Goal: Information Seeking & Learning: Learn about a topic

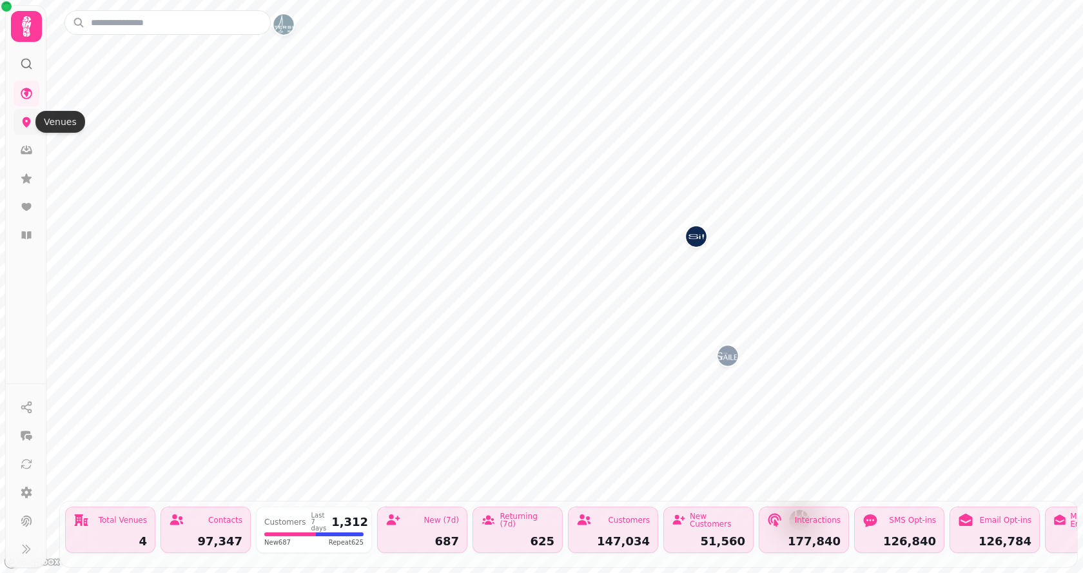
click at [30, 126] on icon at bounding box center [26, 121] width 13 height 13
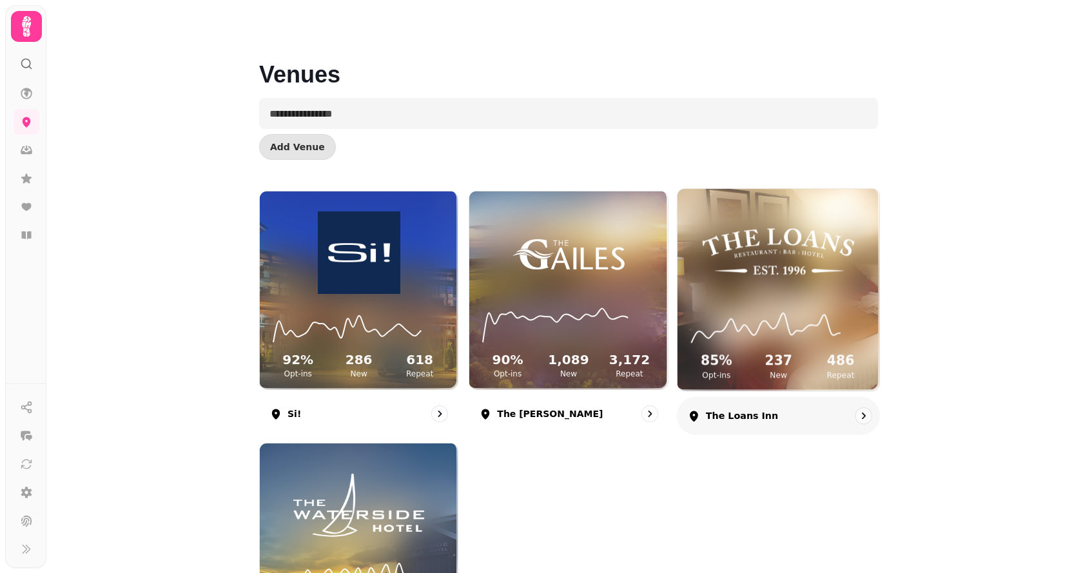
click at [748, 262] on img at bounding box center [778, 251] width 151 height 84
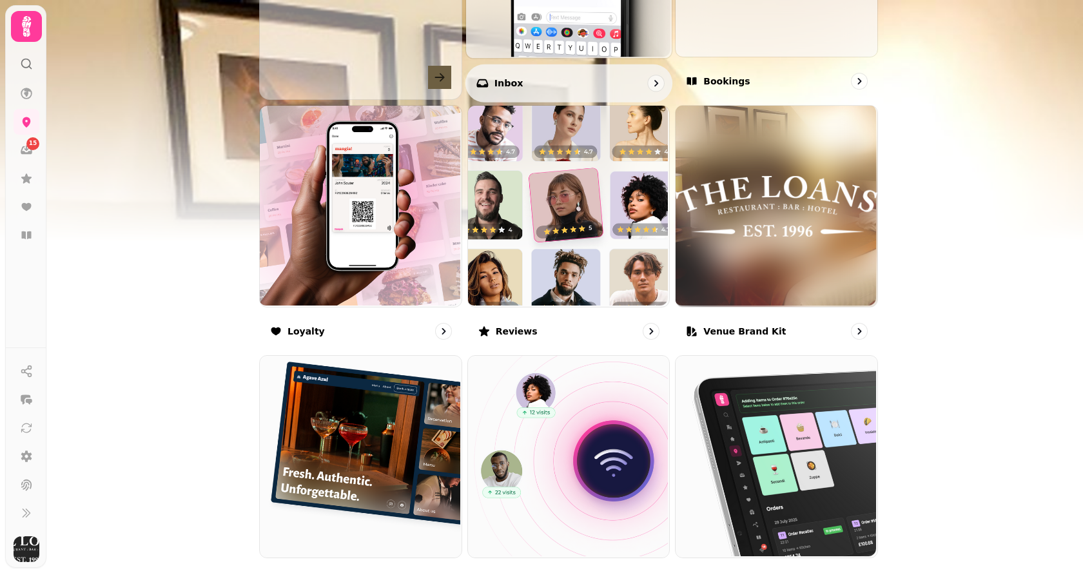
scroll to position [645, 0]
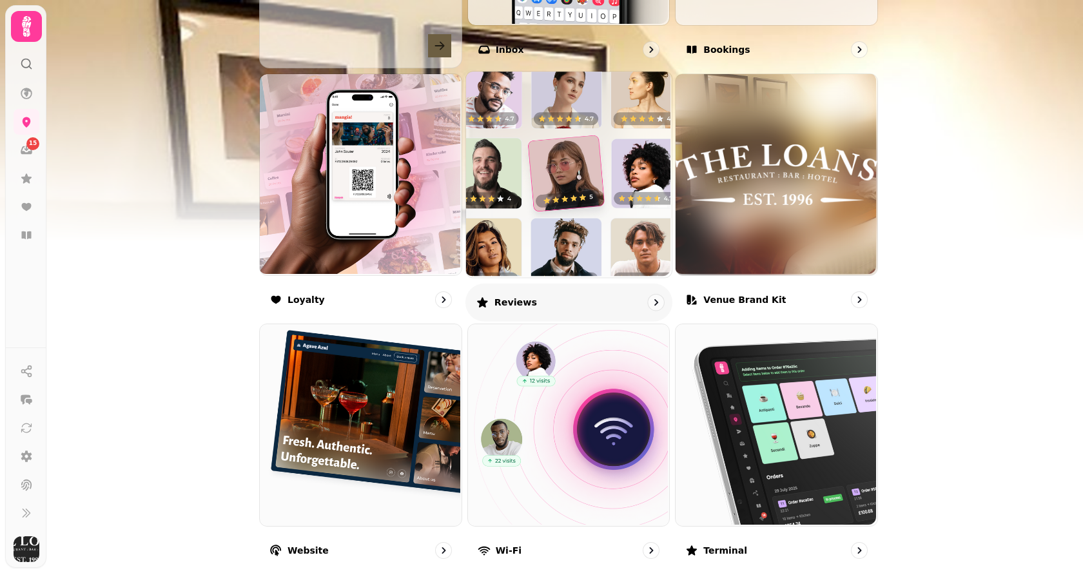
click at [548, 224] on img at bounding box center [567, 173] width 206 height 206
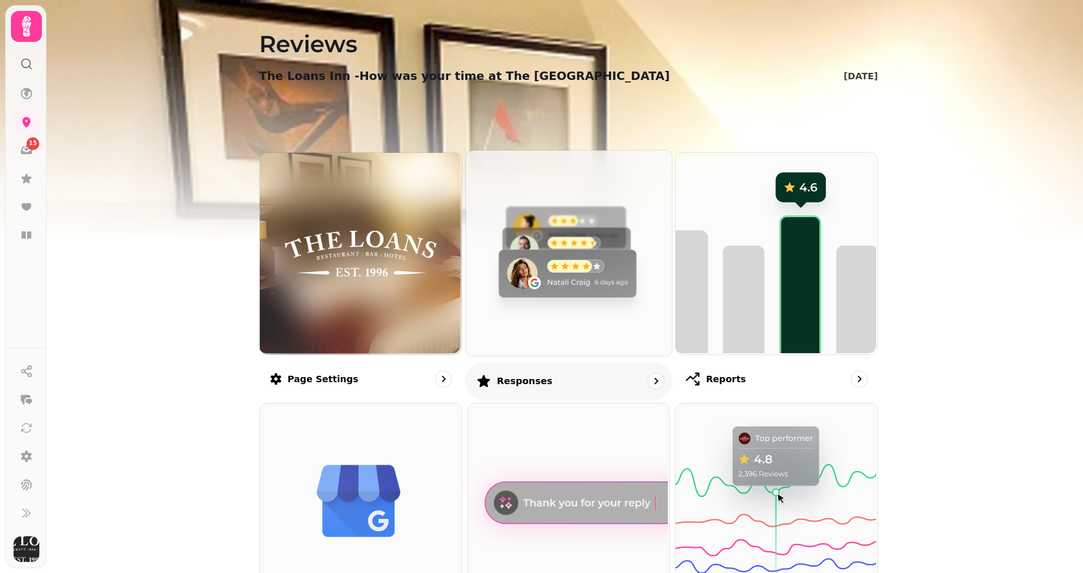
click at [549, 241] on img at bounding box center [567, 252] width 206 height 206
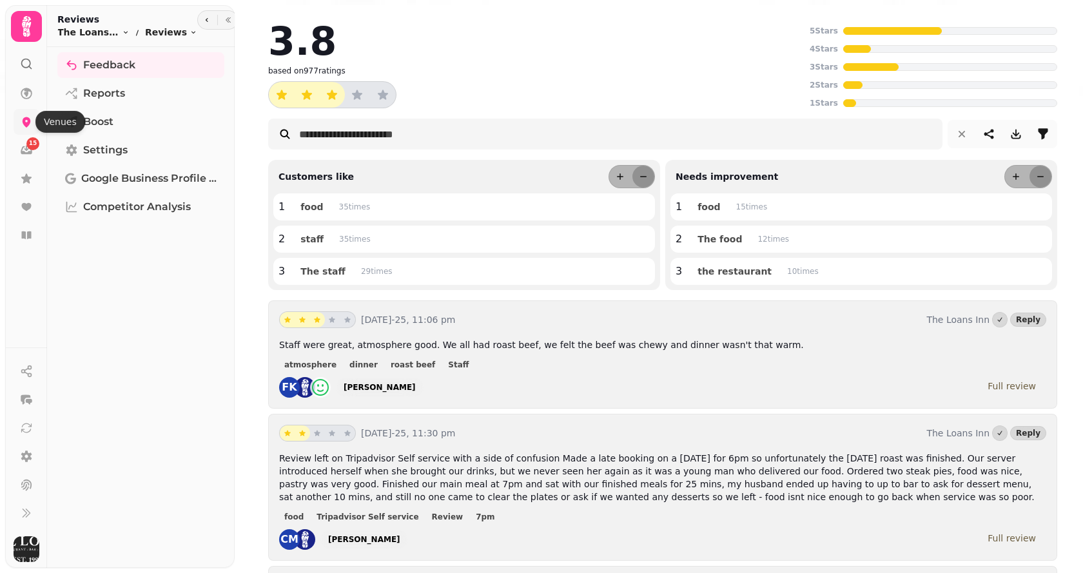
click at [22, 124] on icon at bounding box center [26, 121] width 13 height 13
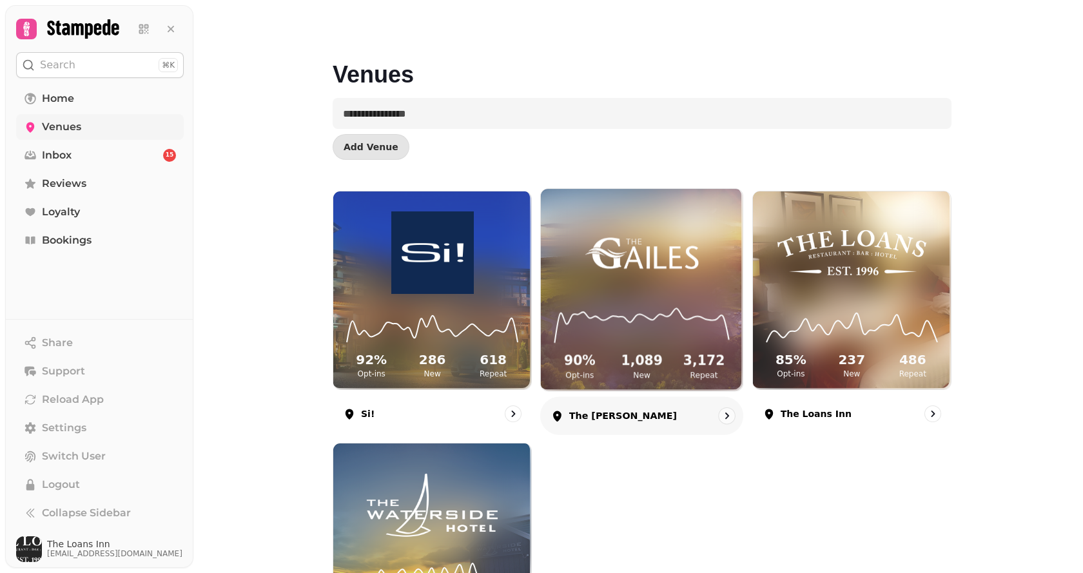
click at [609, 304] on div "90 % Opt-ins 1,089 New 3,172 Repeat" at bounding box center [642, 342] width 202 height 97
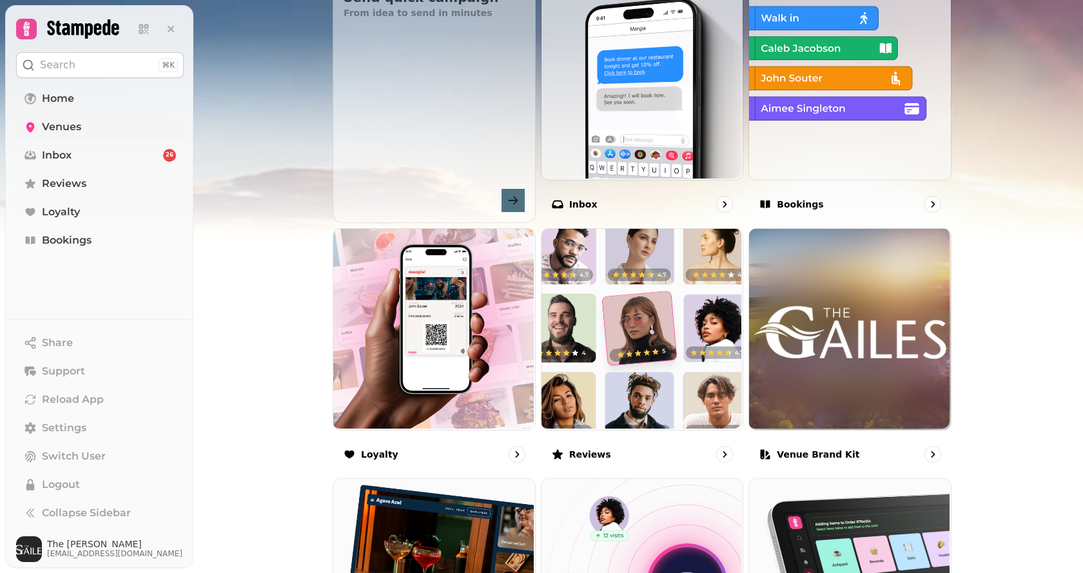
scroll to position [516, 0]
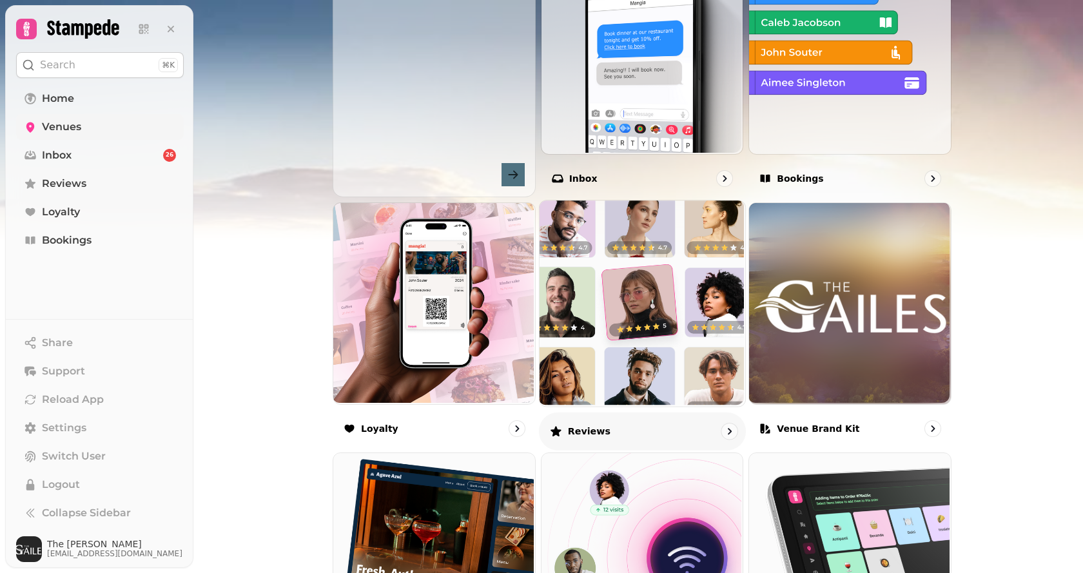
click at [597, 303] on img at bounding box center [641, 302] width 206 height 206
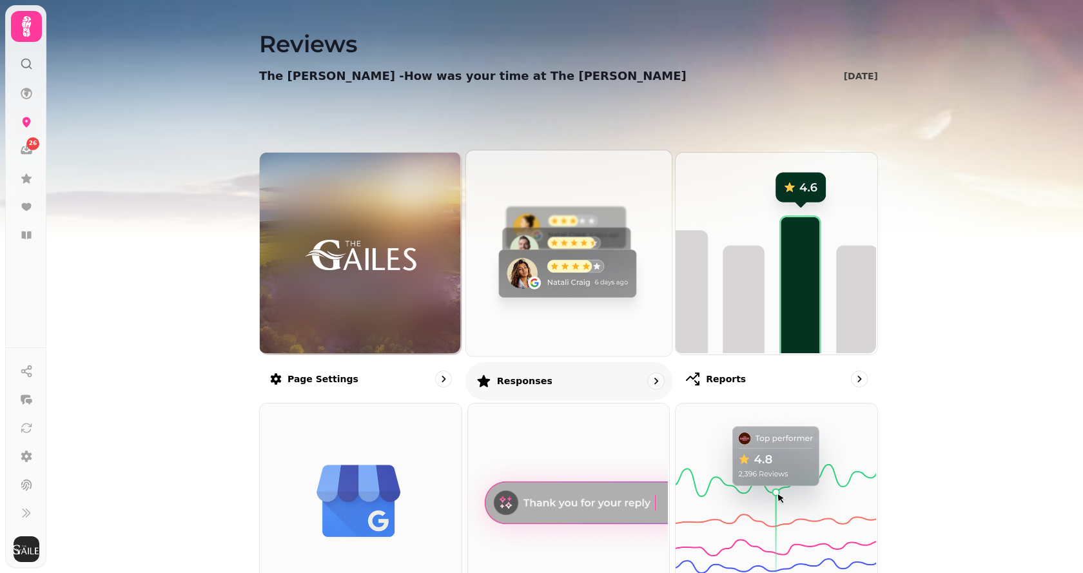
click at [552, 280] on img at bounding box center [567, 252] width 206 height 206
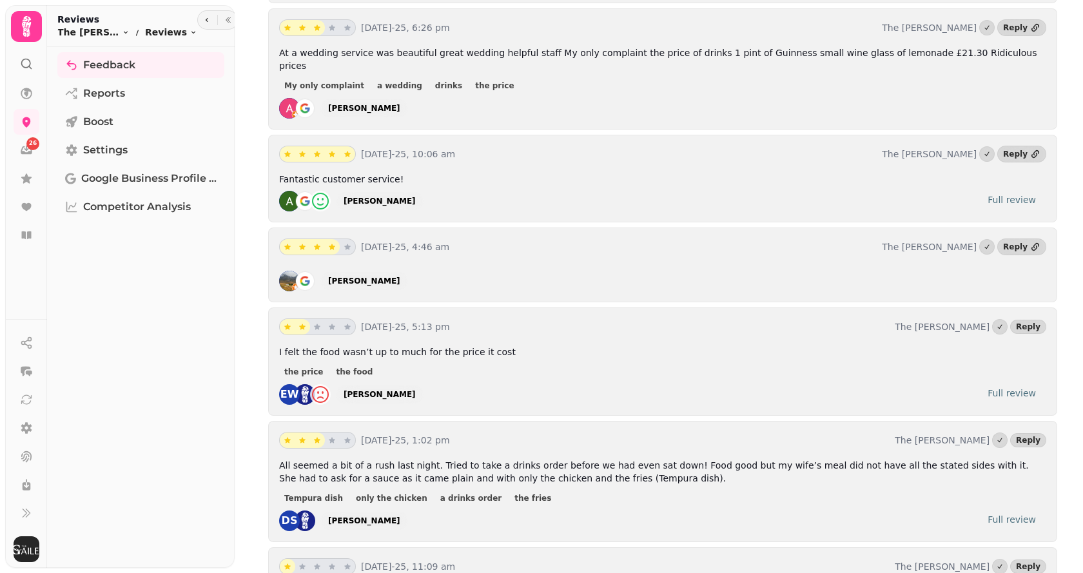
scroll to position [709, 0]
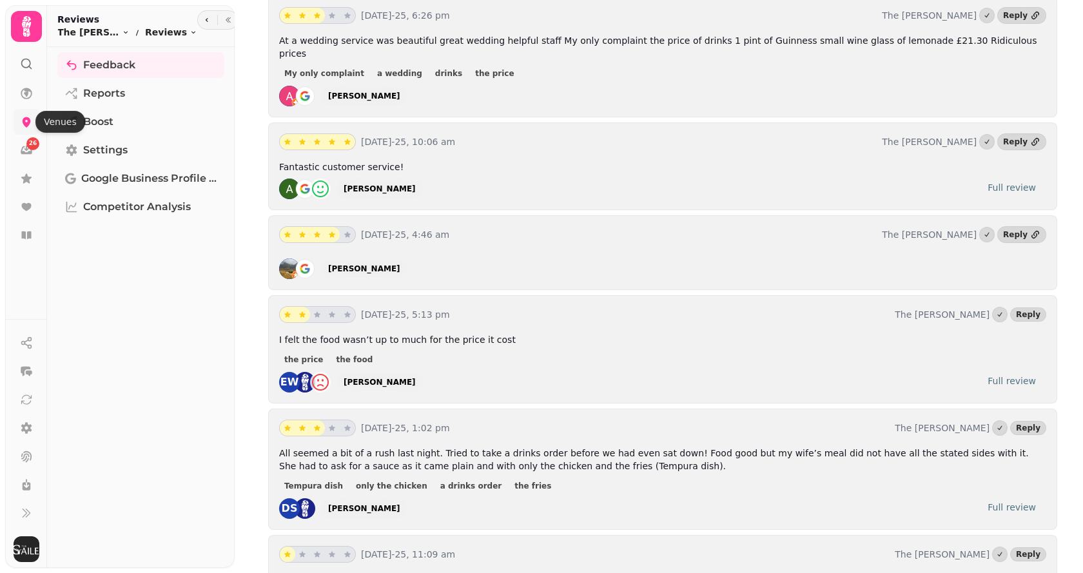
click at [28, 127] on icon at bounding box center [26, 121] width 13 height 13
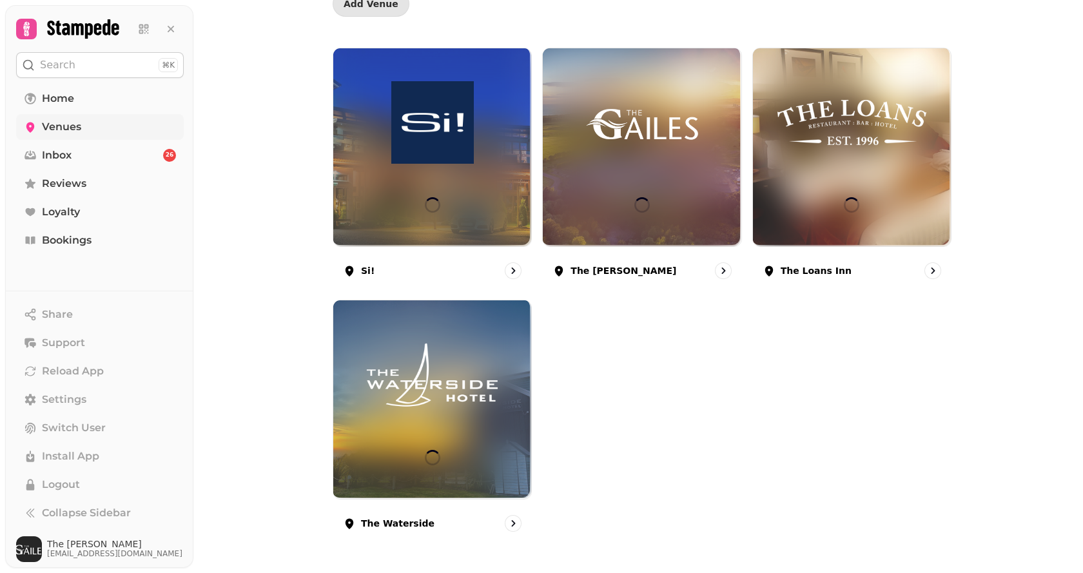
scroll to position [143, 0]
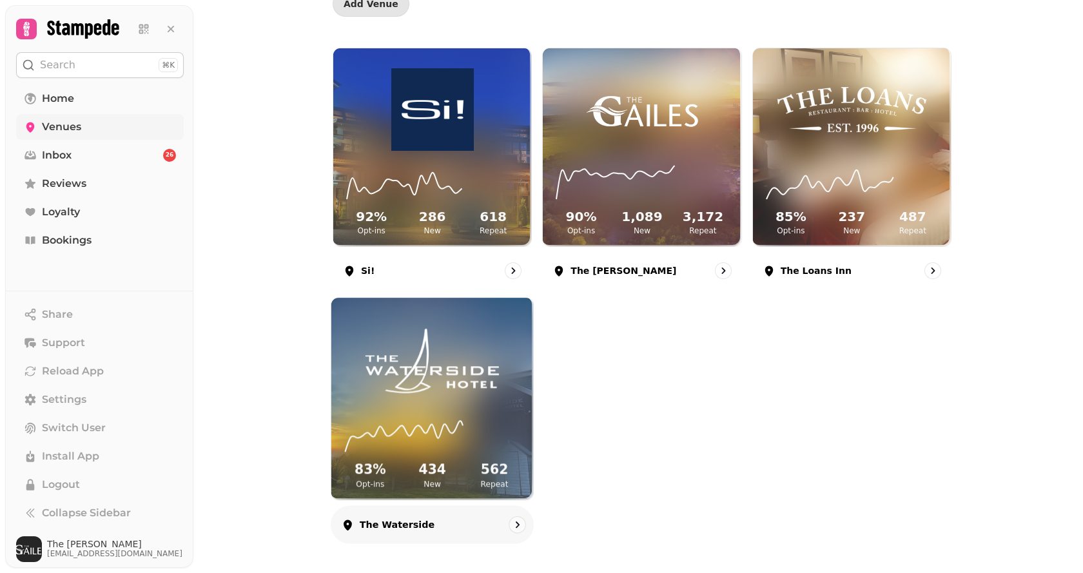
click at [460, 389] on img at bounding box center [431, 361] width 151 height 84
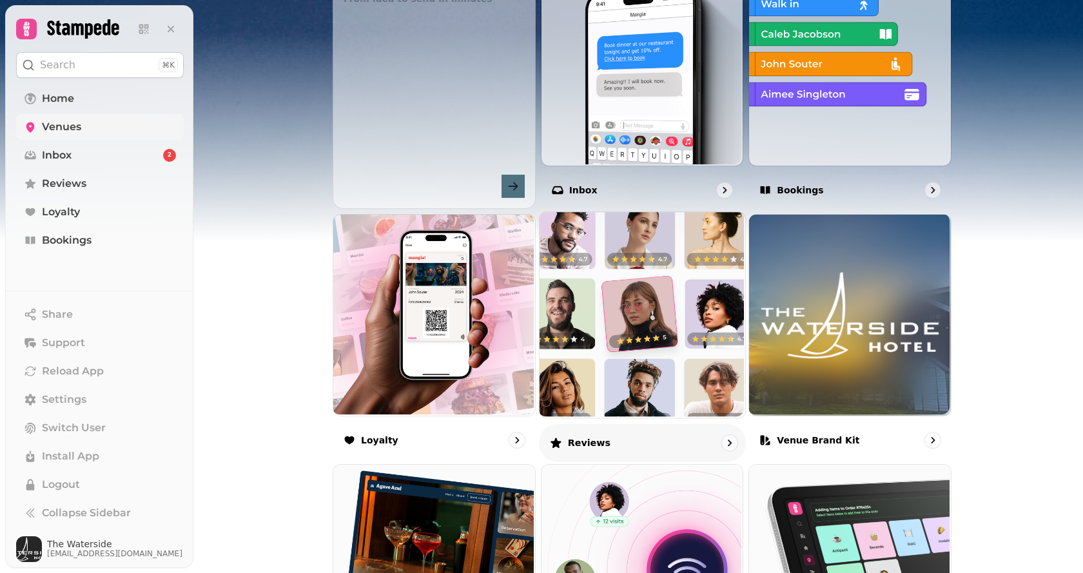
scroll to position [516, 0]
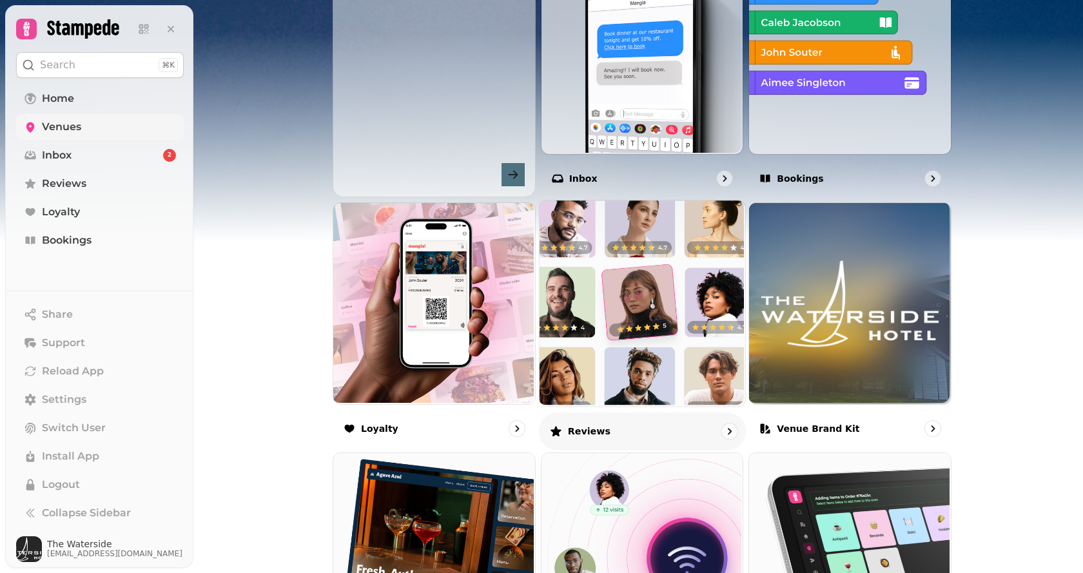
click at [605, 344] on img at bounding box center [641, 302] width 206 height 206
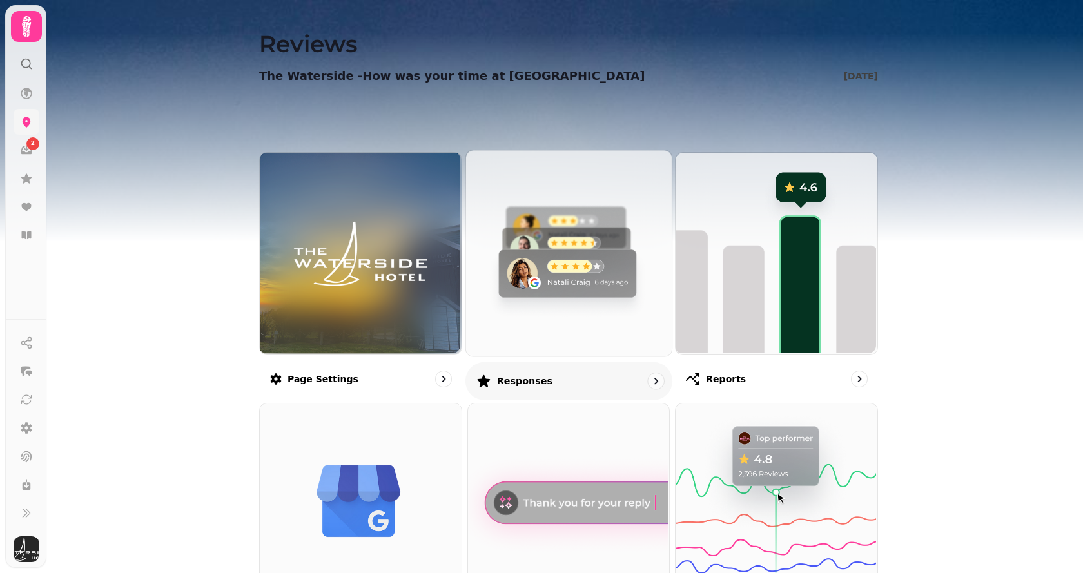
click at [559, 284] on img at bounding box center [567, 252] width 206 height 206
